Goal: Navigation & Orientation: Go to known website

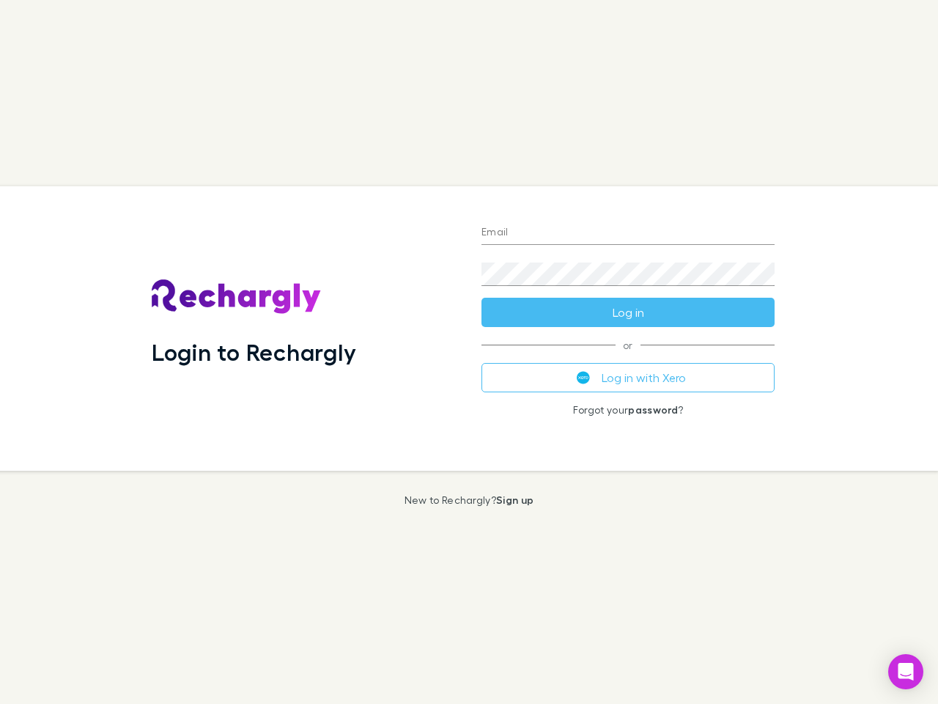
click at [469, 352] on div "Login to Rechargly" at bounding box center [305, 328] width 330 height 284
click at [628, 233] on input "Email" at bounding box center [628, 232] width 293 height 23
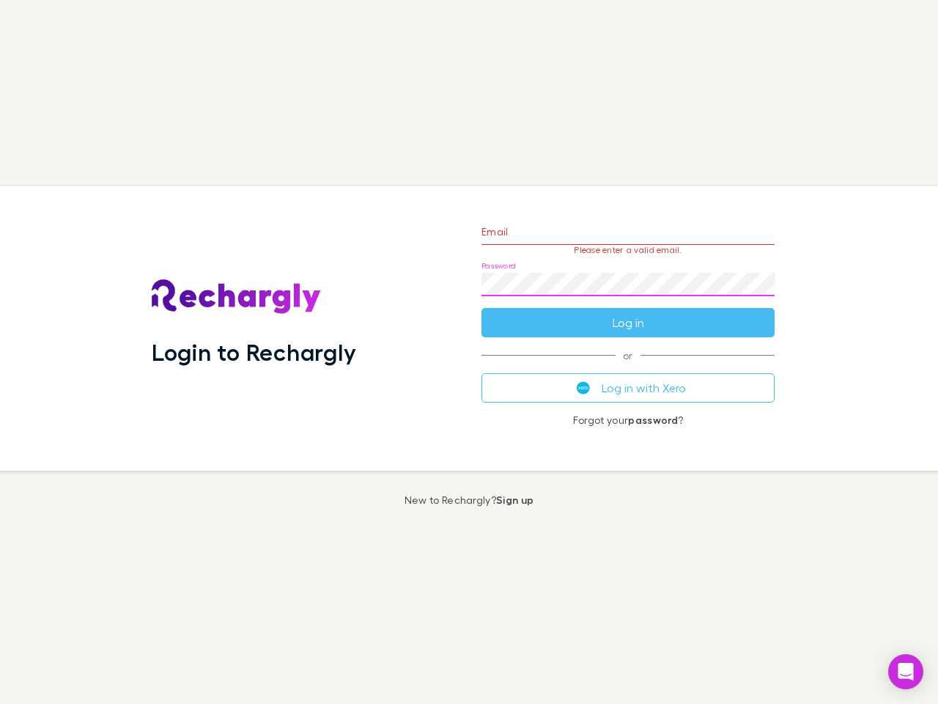
click at [628, 312] on form "Email Please enter a valid email. Password Log in" at bounding box center [628, 274] width 293 height 128
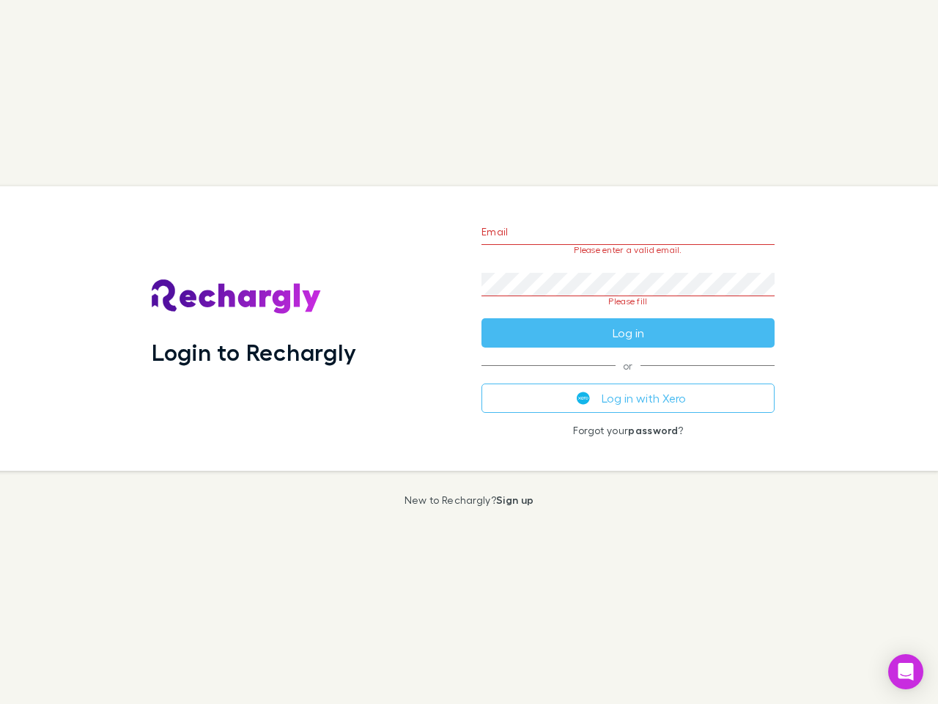
click at [628, 377] on div "Email Please enter a valid email. Password Please fill Log in or Log in with Xe…" at bounding box center [628, 328] width 317 height 284
click at [906, 671] on icon "Open Intercom Messenger" at bounding box center [906, 672] width 15 height 18
